Goal: Navigation & Orientation: Find specific page/section

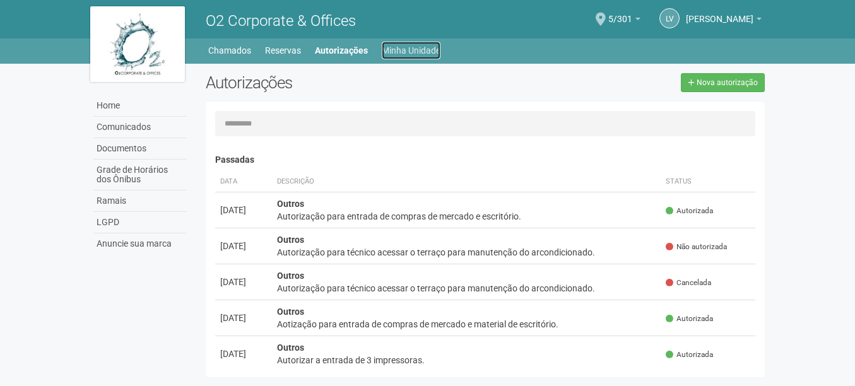
click at [408, 50] on link "Minha Unidade" at bounding box center [411, 51] width 59 height 18
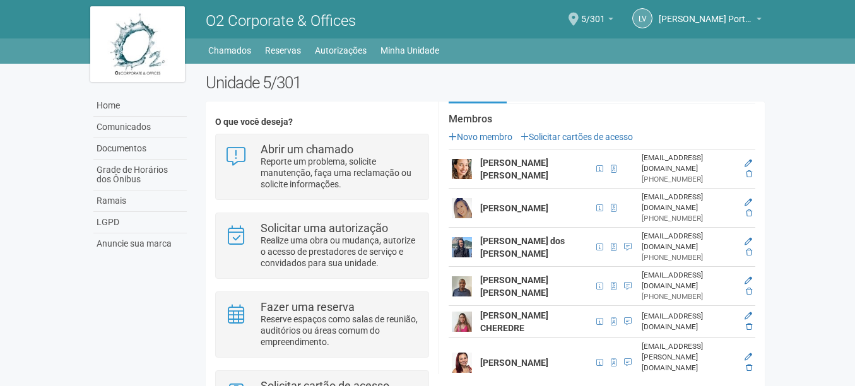
scroll to position [316, 0]
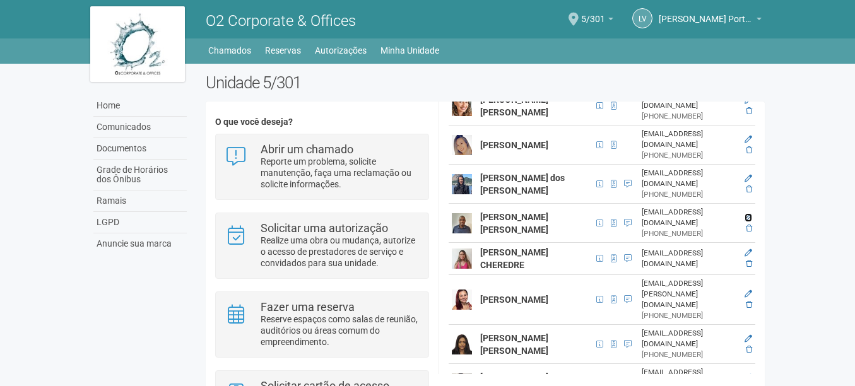
click at [746, 214] on icon at bounding box center [749, 218] width 8 height 8
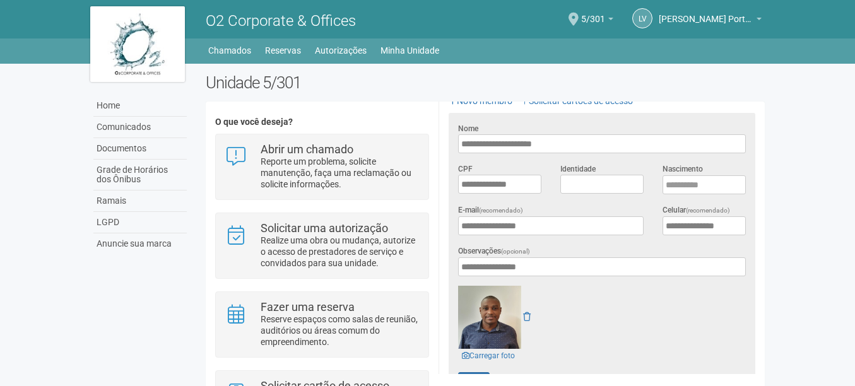
scroll to position [289, 0]
click at [243, 51] on link "Chamados" at bounding box center [229, 51] width 43 height 18
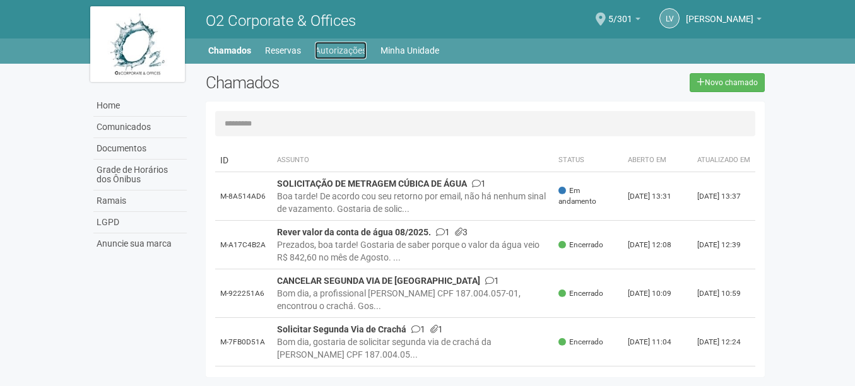
click at [345, 47] on link "Autorizações" at bounding box center [341, 51] width 52 height 18
